Goal: Obtain resource: Download file/media

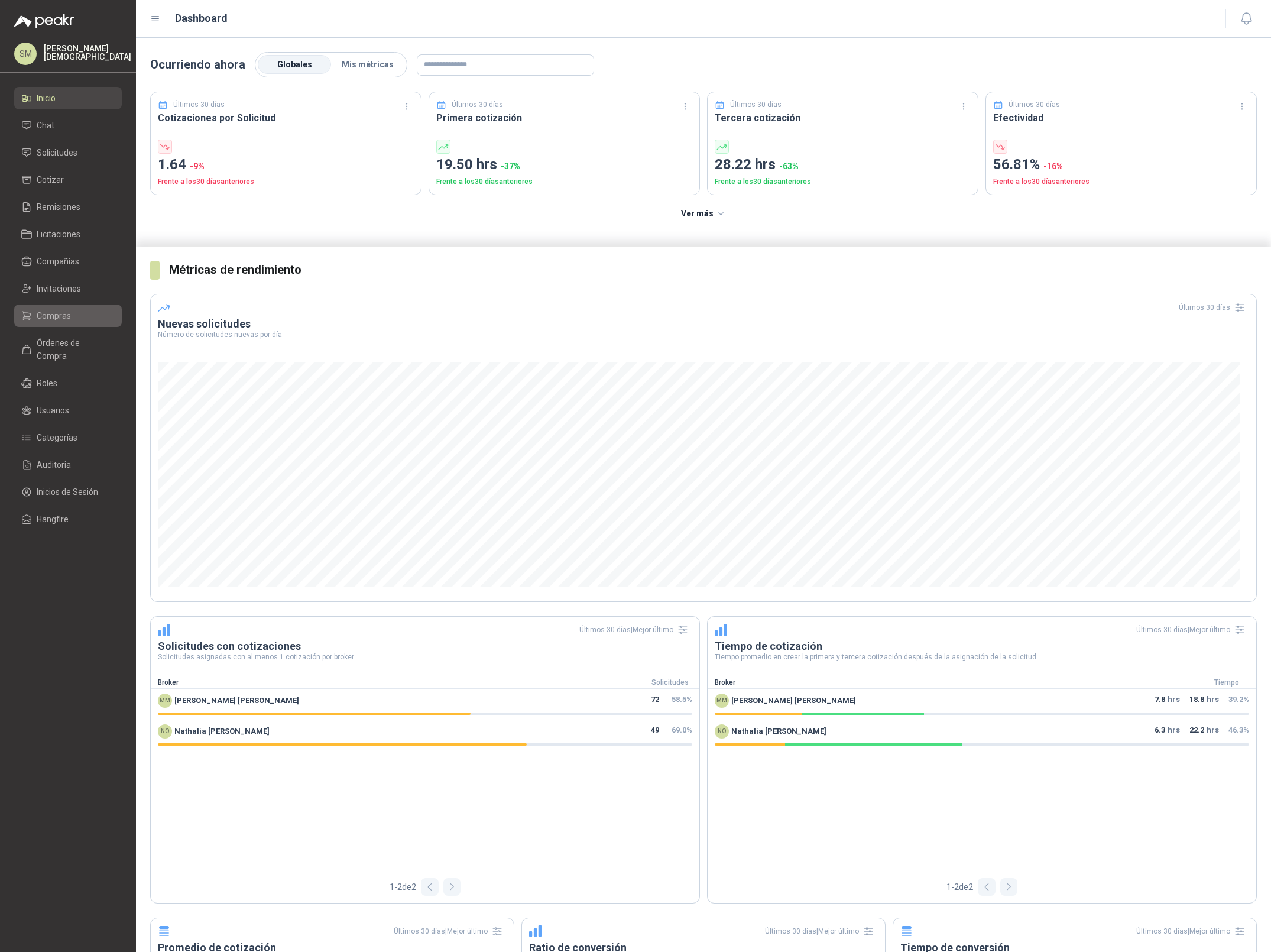
click at [57, 312] on span "Compras" at bounding box center [54, 315] width 35 height 13
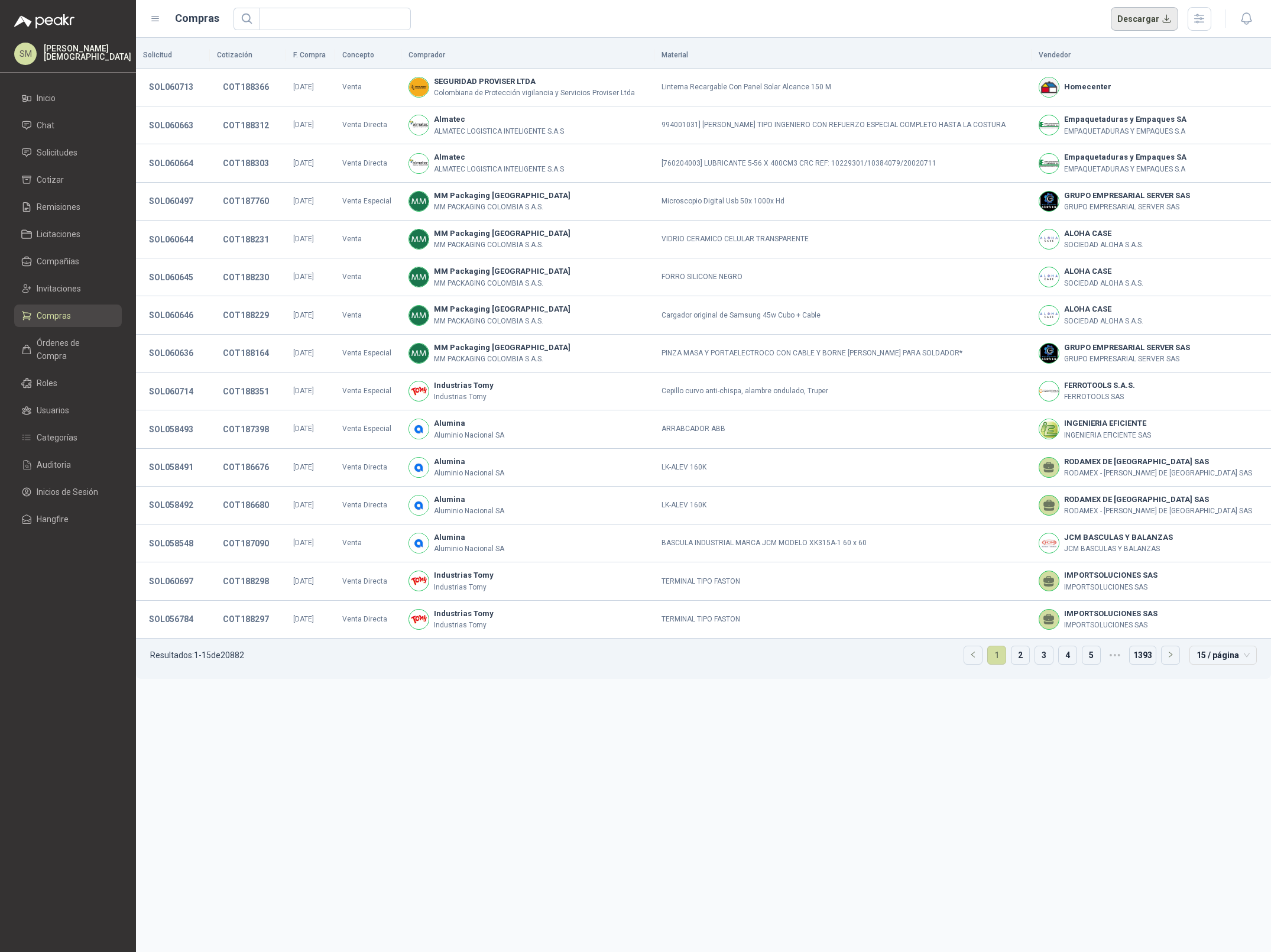
click at [1134, 21] on button "Descargar" at bounding box center [1145, 18] width 68 height 23
click at [890, 32] on header "Compras Descargar" at bounding box center [704, 19] width 1136 height 38
